Goal: Task Accomplishment & Management: Manage account settings

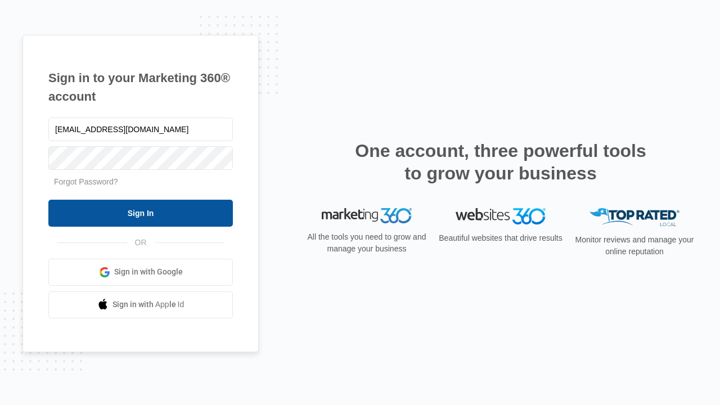
click at [141, 213] on input "Sign In" at bounding box center [140, 213] width 184 height 27
